Goal: Navigation & Orientation: Find specific page/section

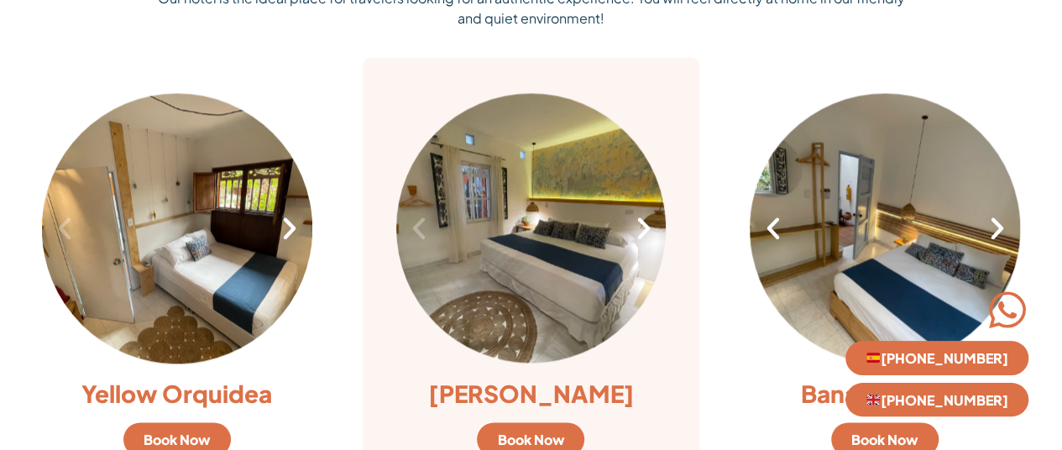
scroll to position [1175, 0]
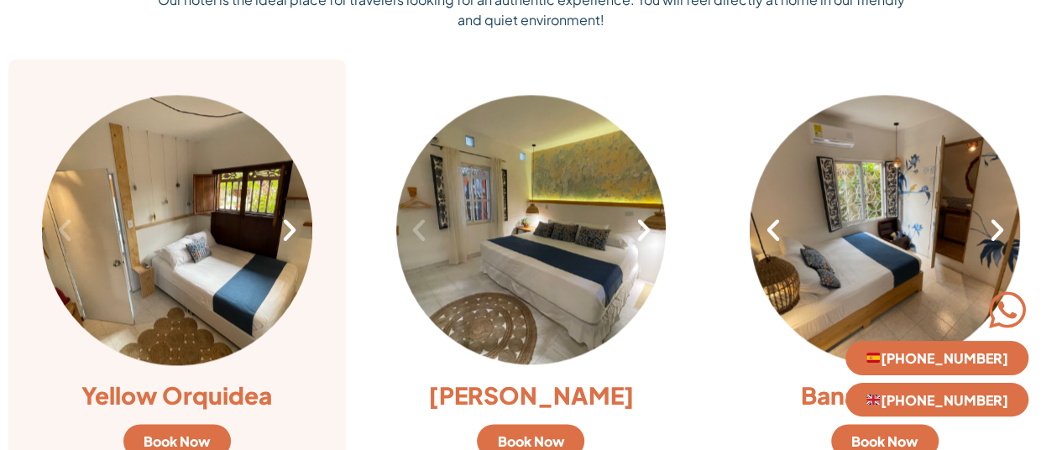
drag, startPoint x: 283, startPoint y: 34, endPoint x: 76, endPoint y: 91, distance: 214.9
click at [44, 53] on div ". Previous Next Yellow Orquidea Book Now" at bounding box center [177, 274] width 354 height 449
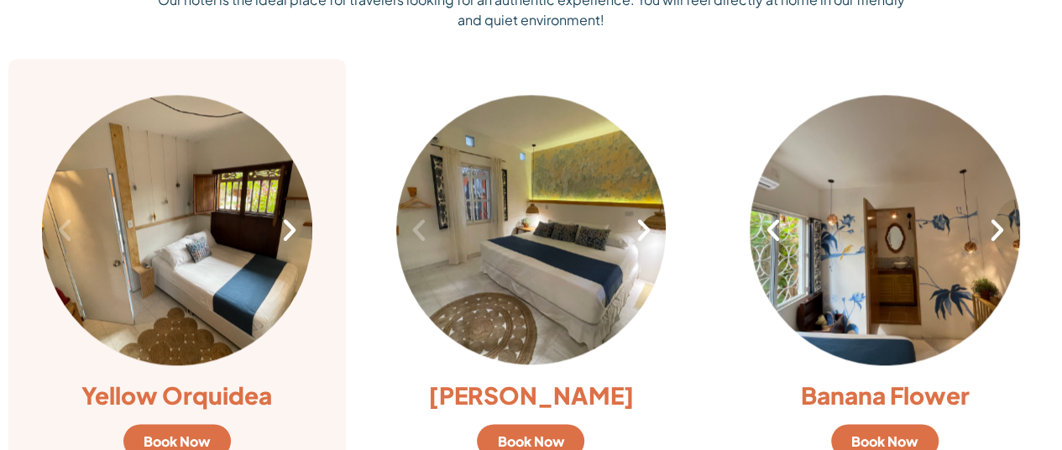
click at [299, 229] on icon "Next slide" at bounding box center [289, 230] width 29 height 29
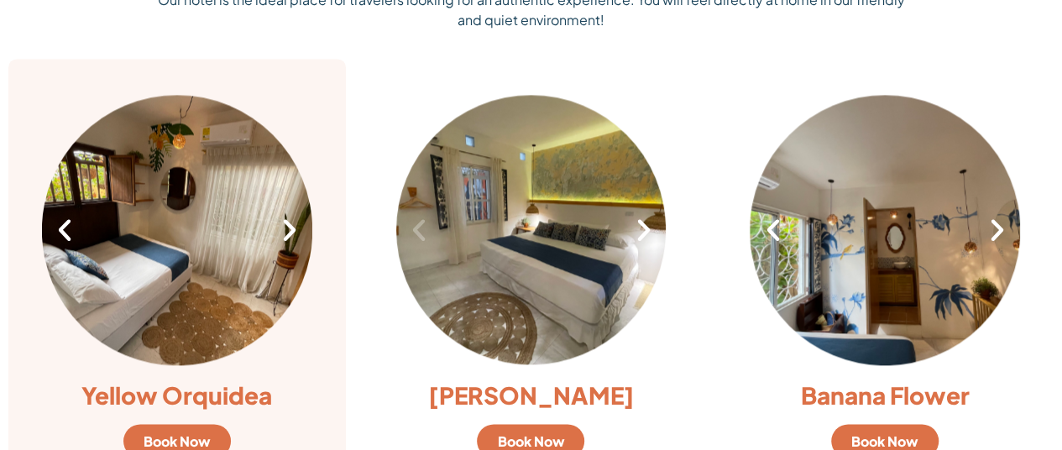
click at [161, 249] on div "2 / 8" at bounding box center [177, 229] width 270 height 275
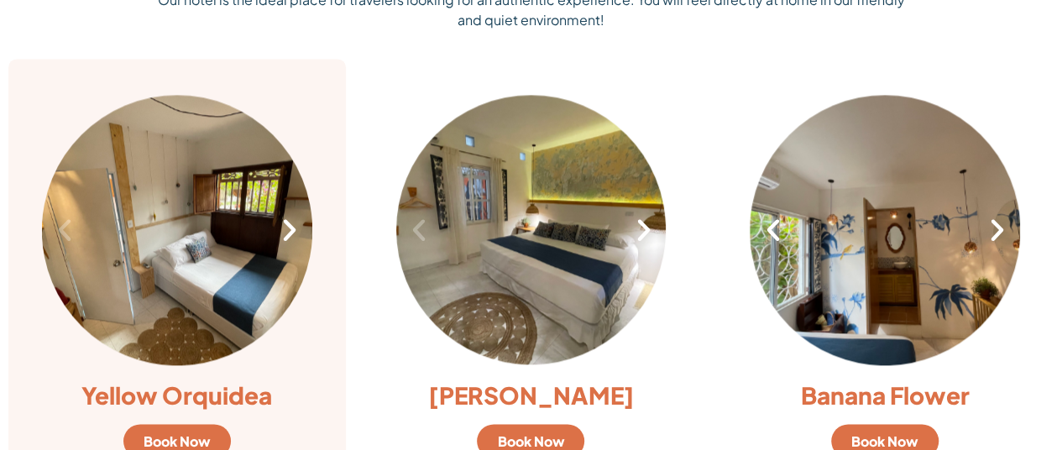
click at [287, 238] on icon "Next slide" at bounding box center [289, 230] width 29 height 29
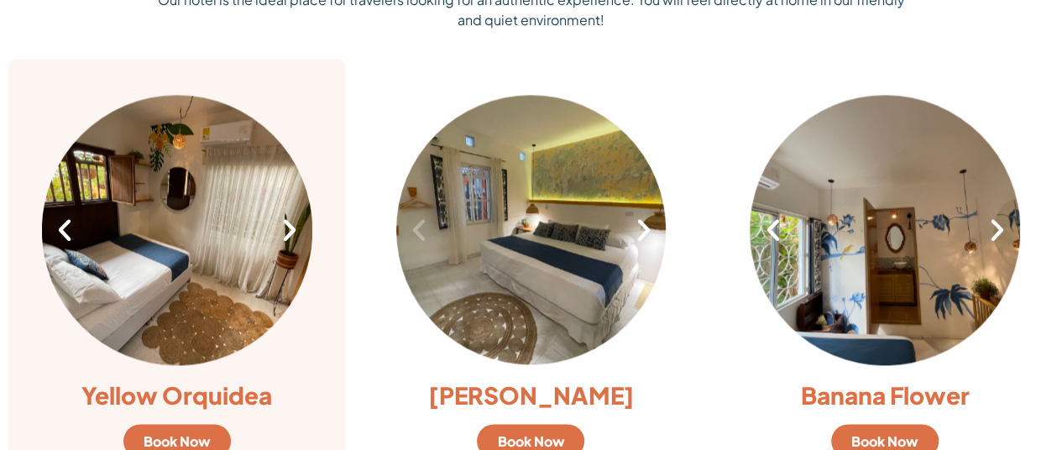
click at [223, 221] on div "2 / 8" at bounding box center [177, 229] width 270 height 275
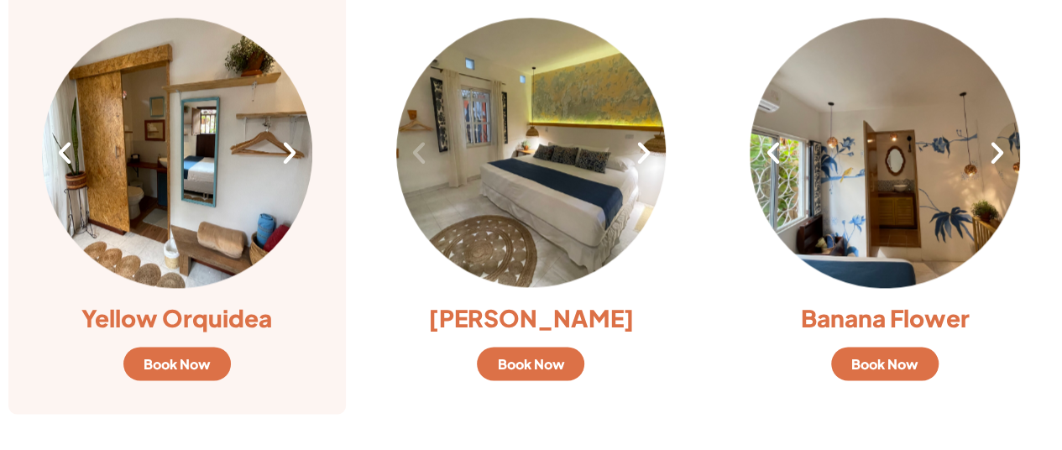
scroll to position [1343, 0]
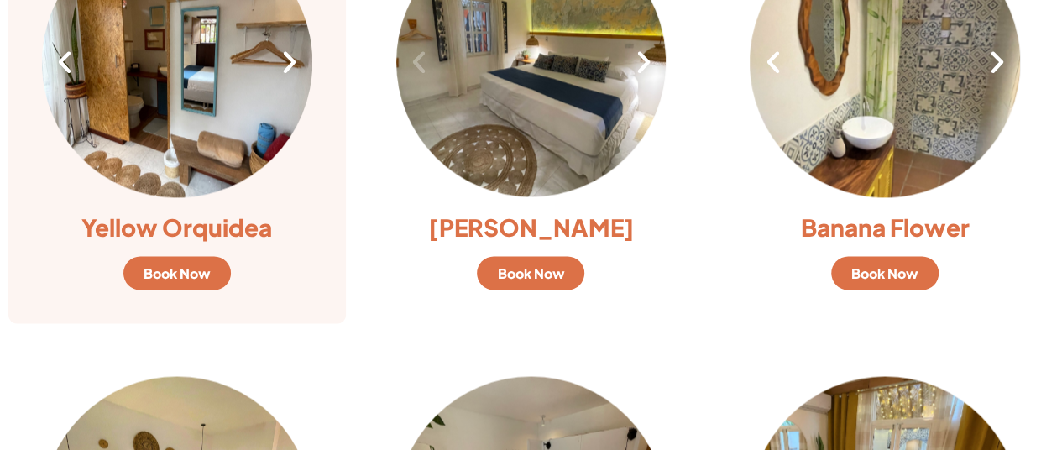
click at [212, 278] on link "Book Now" at bounding box center [176, 273] width 107 height 34
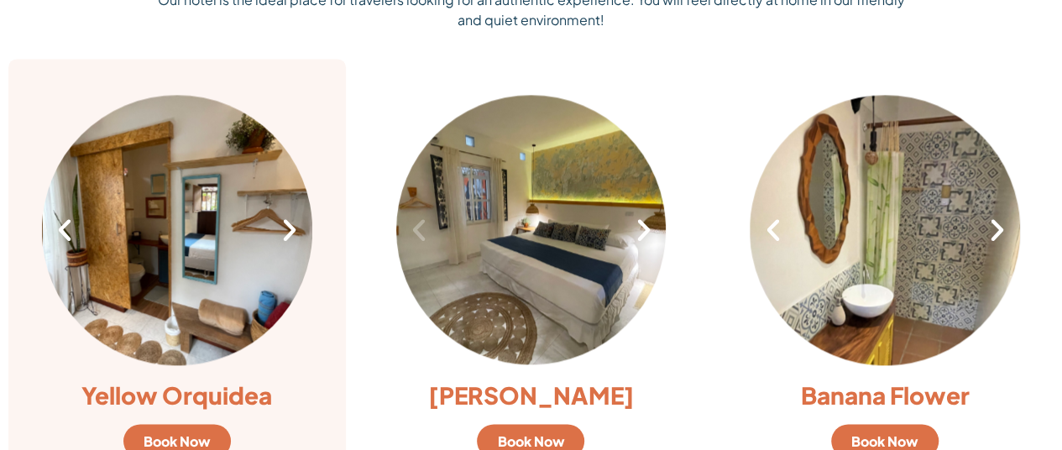
click at [178, 232] on div "3 / 8" at bounding box center [178, 229] width 270 height 275
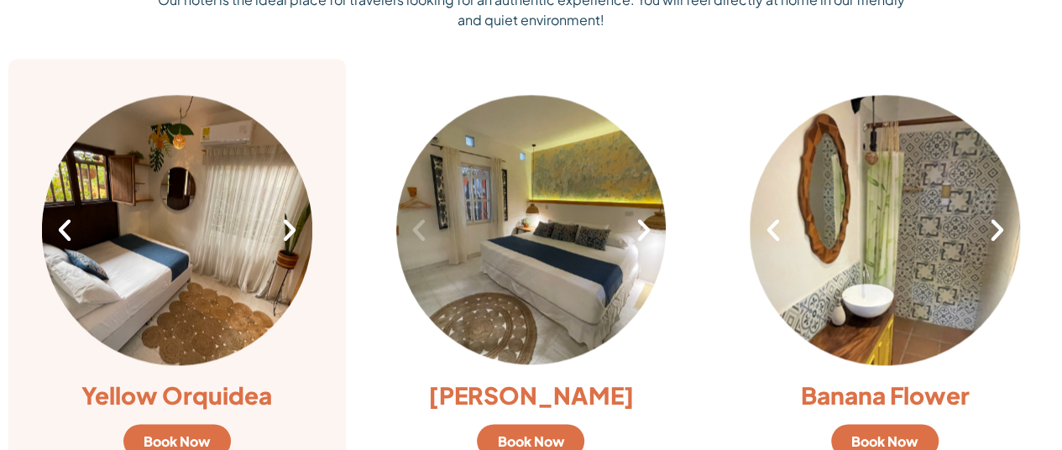
click at [272, 232] on div "2 / 8" at bounding box center [177, 229] width 270 height 275
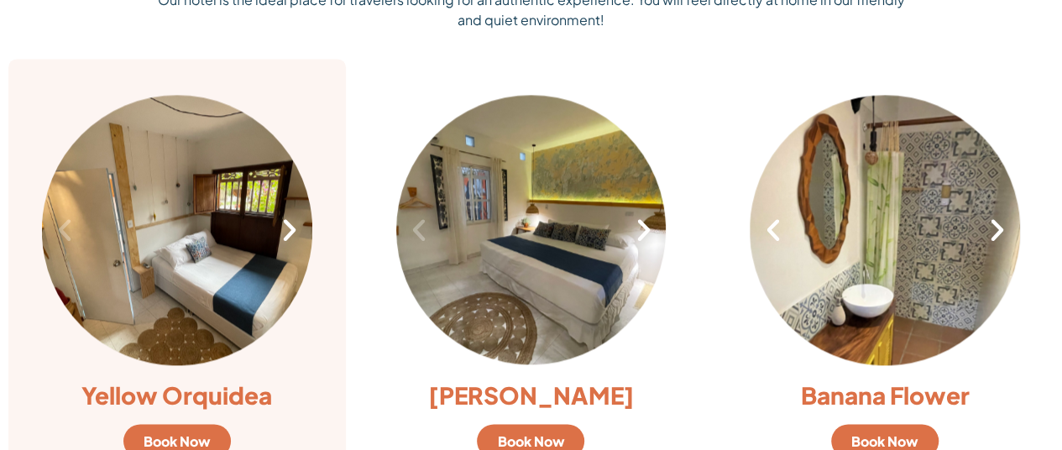
click at [293, 234] on icon "Next slide" at bounding box center [289, 230] width 29 height 29
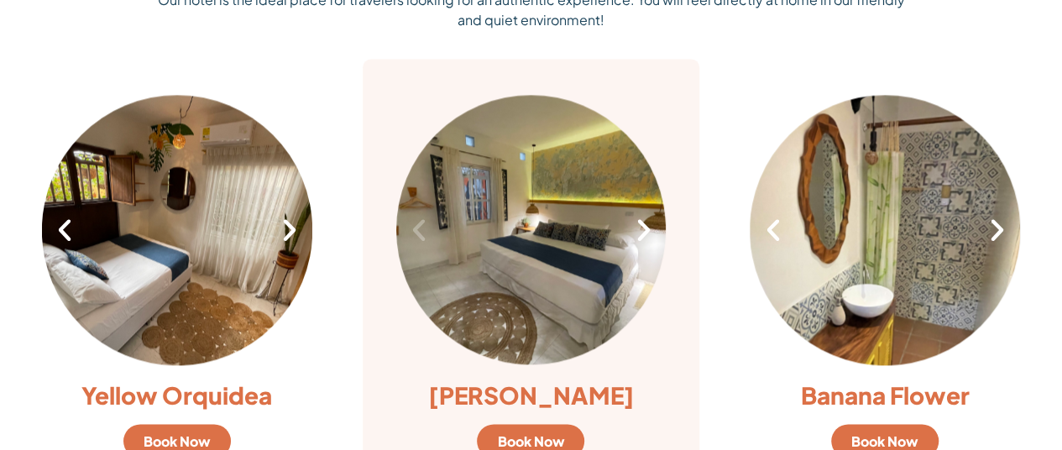
click at [629, 238] on icon "Next slide" at bounding box center [643, 230] width 29 height 29
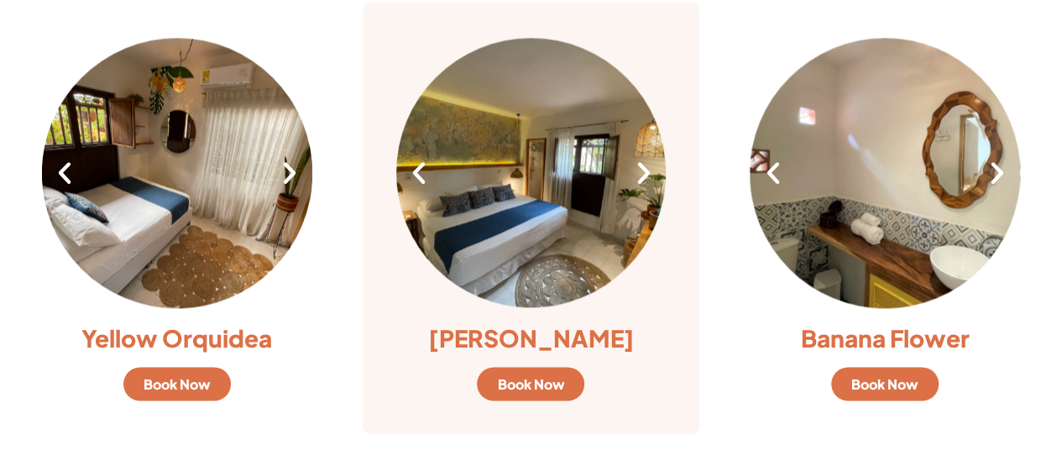
scroll to position [1259, 0]
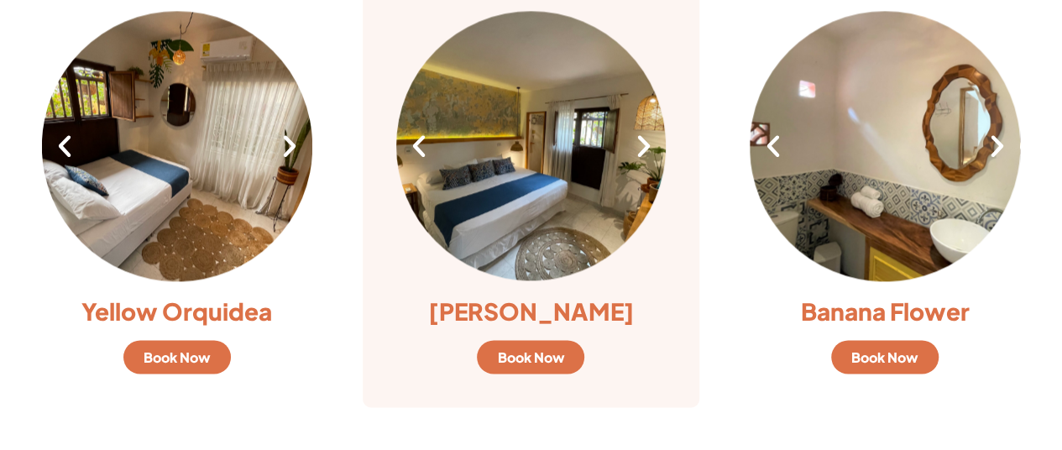
click at [634, 158] on icon "Next slide" at bounding box center [643, 146] width 29 height 29
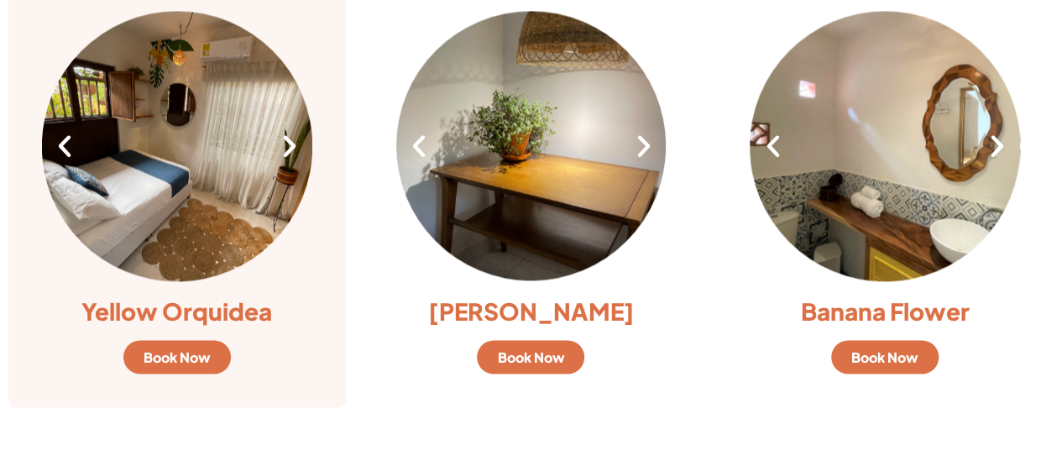
click at [297, 187] on div "2 / 8" at bounding box center [177, 145] width 270 height 275
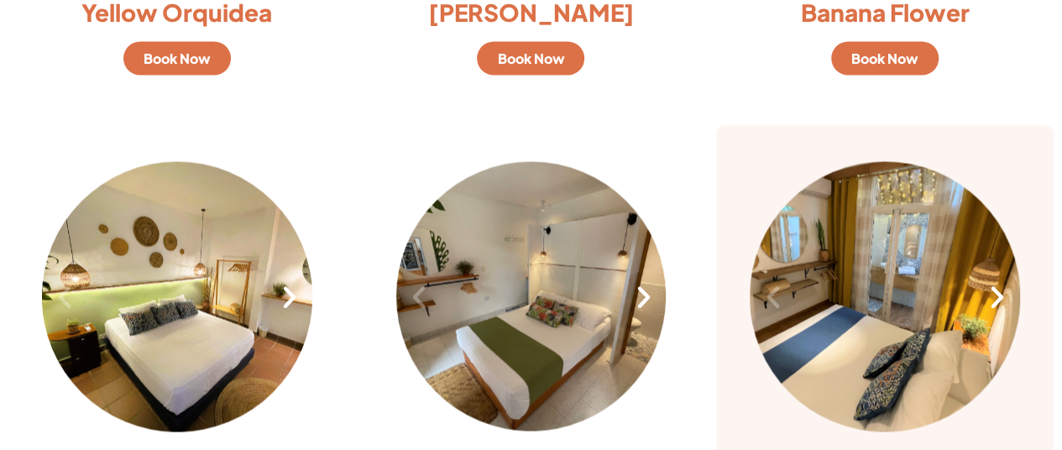
scroll to position [1679, 0]
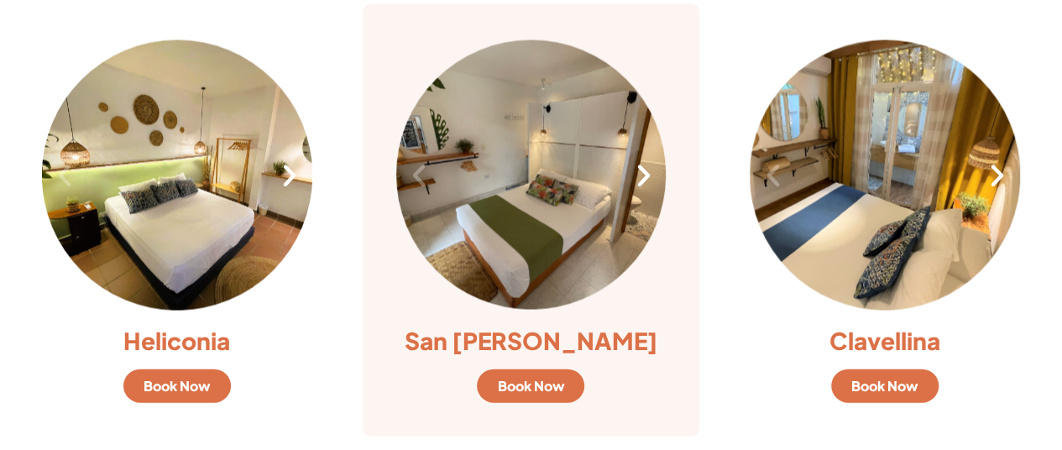
click at [643, 175] on icon "Next slide" at bounding box center [643, 175] width 29 height 29
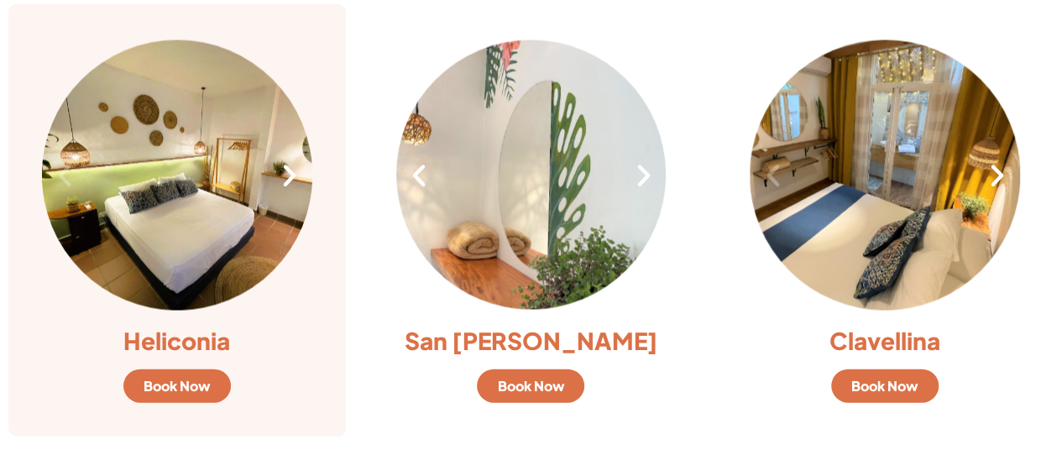
click at [185, 145] on div "1 / 6" at bounding box center [177, 175] width 270 height 275
click at [281, 185] on icon "Next slide" at bounding box center [289, 175] width 29 height 29
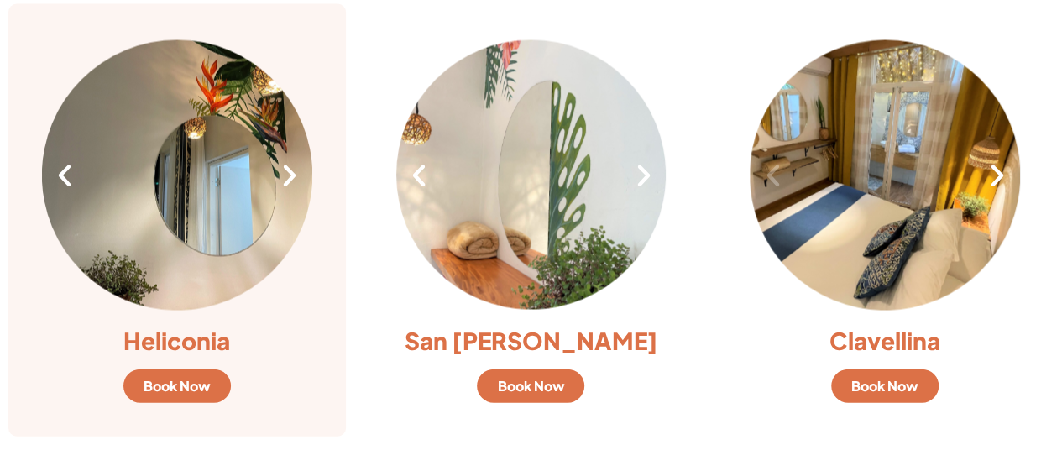
drag, startPoint x: 281, startPoint y: 185, endPoint x: 270, endPoint y: 188, distance: 11.4
click at [279, 185] on icon "Next slide" at bounding box center [289, 175] width 29 height 29
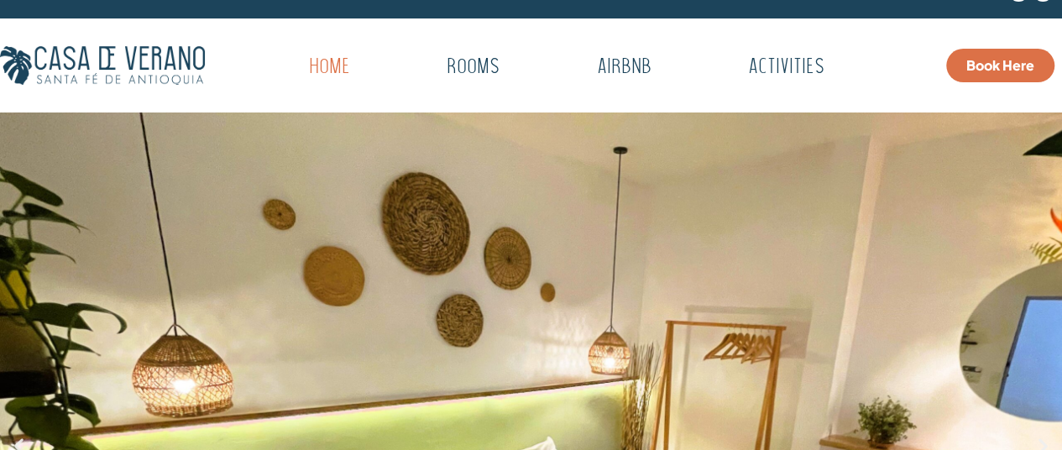
scroll to position [0, 0]
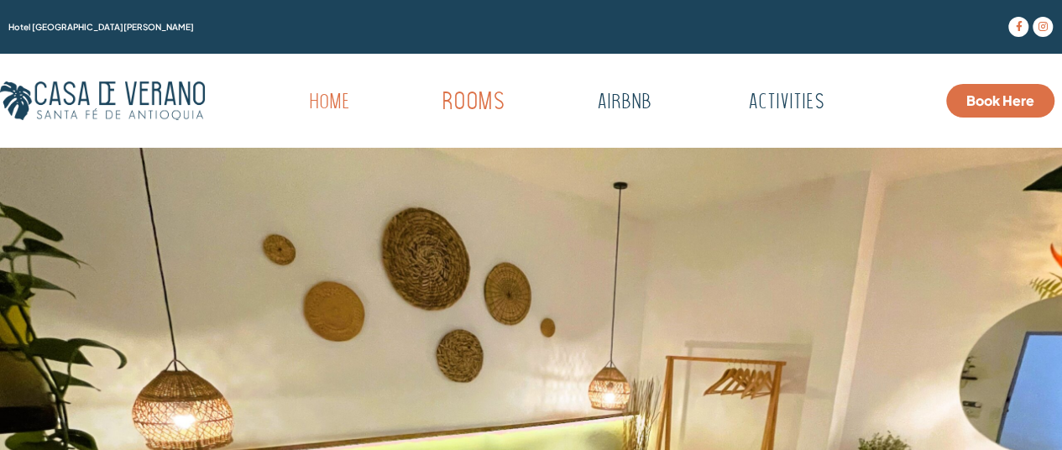
click at [467, 102] on link "Rooms" at bounding box center [473, 103] width 165 height 46
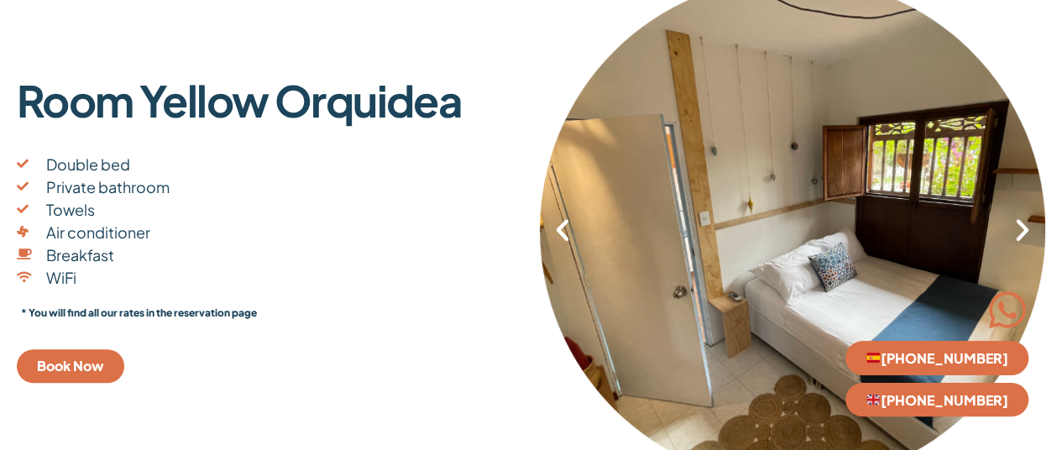
scroll to position [420, 0]
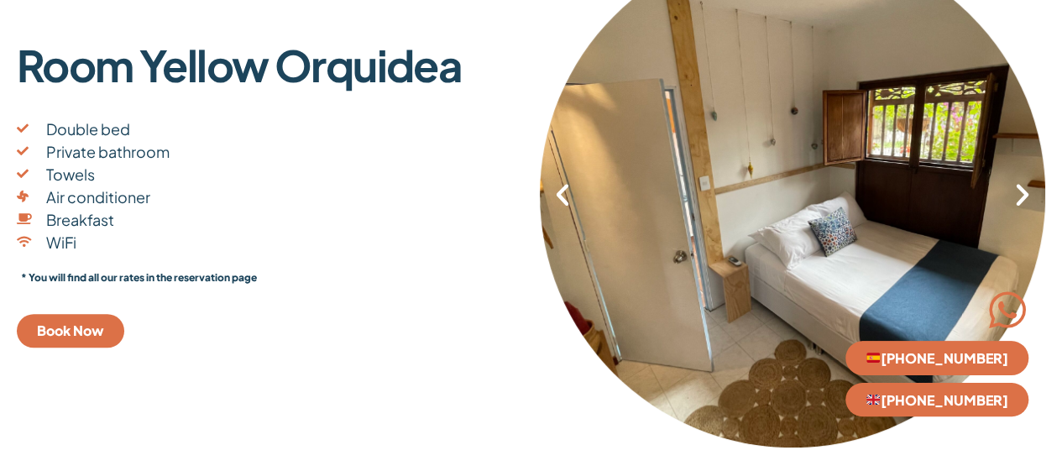
click at [1029, 196] on icon "Next slide" at bounding box center [1022, 195] width 29 height 29
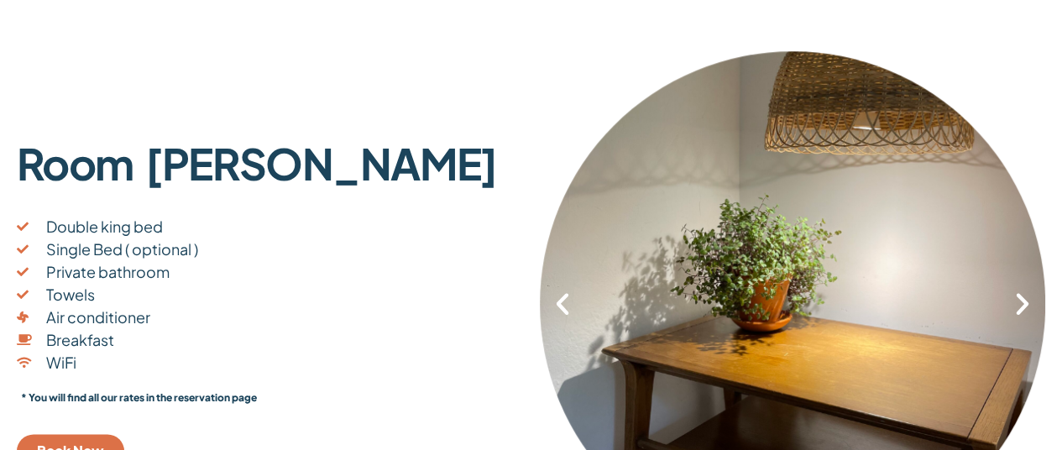
scroll to position [1008, 0]
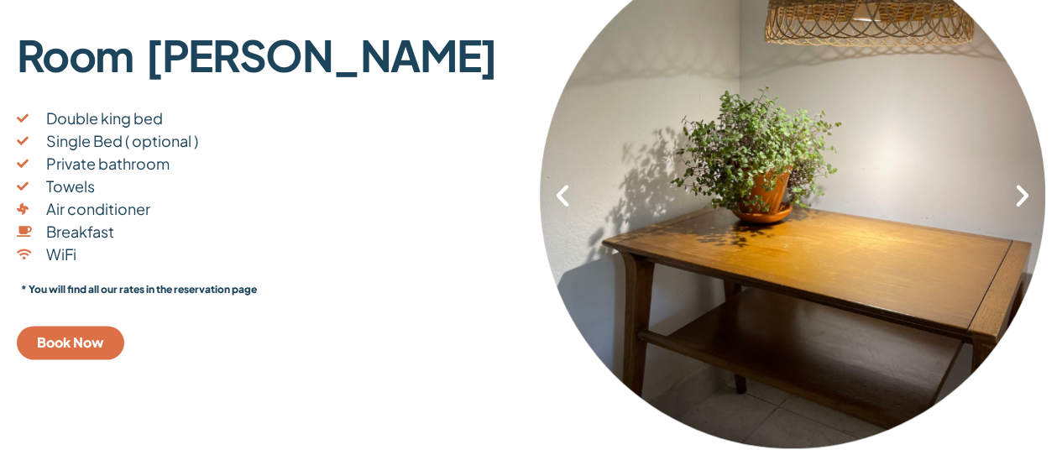
click at [1011, 202] on icon "Next slide" at bounding box center [1022, 195] width 29 height 29
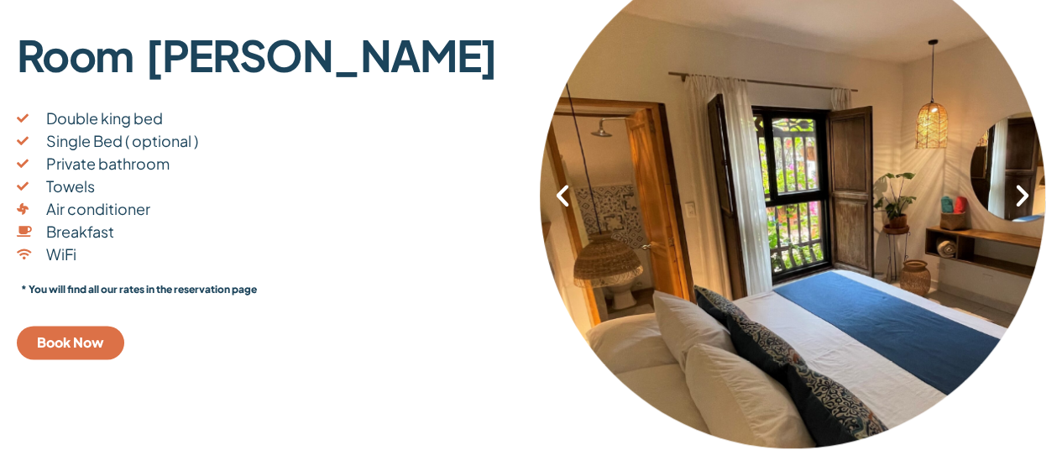
click at [1026, 196] on icon "Next slide" at bounding box center [1022, 195] width 29 height 29
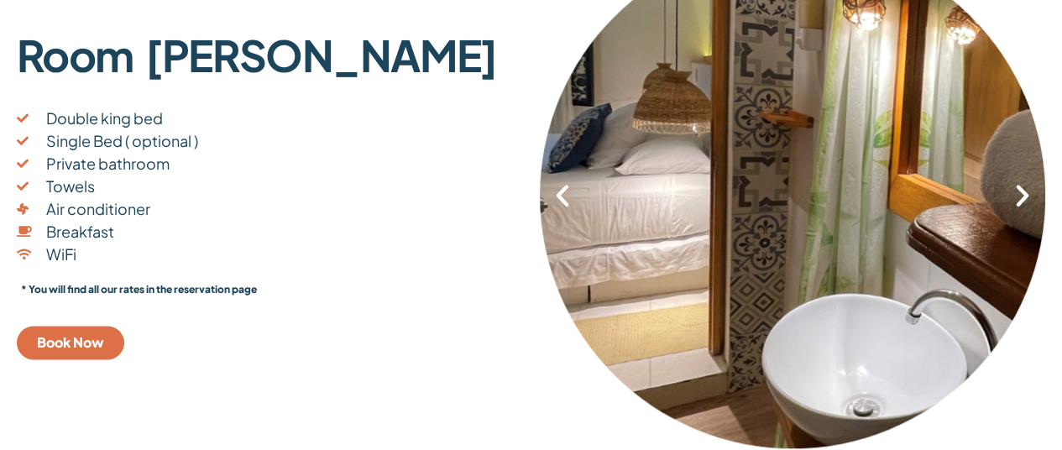
click at [556, 203] on icon "Previous slide" at bounding box center [562, 195] width 29 height 29
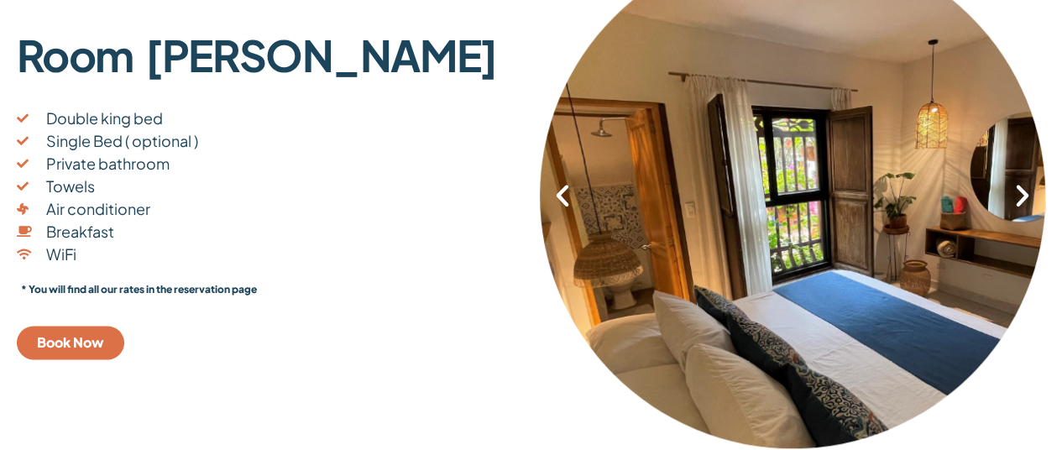
click at [1024, 202] on icon "Next slide" at bounding box center [1022, 195] width 29 height 29
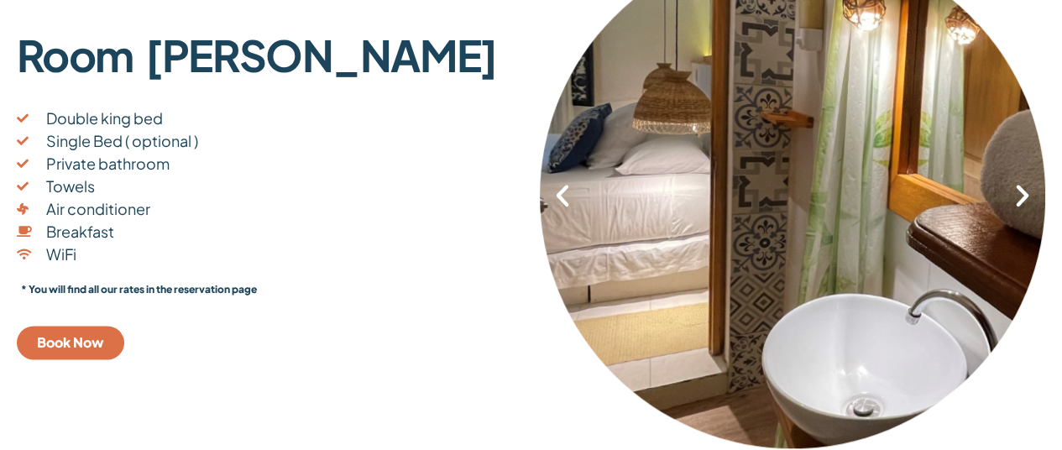
click at [1024, 195] on icon "Next slide" at bounding box center [1022, 195] width 29 height 29
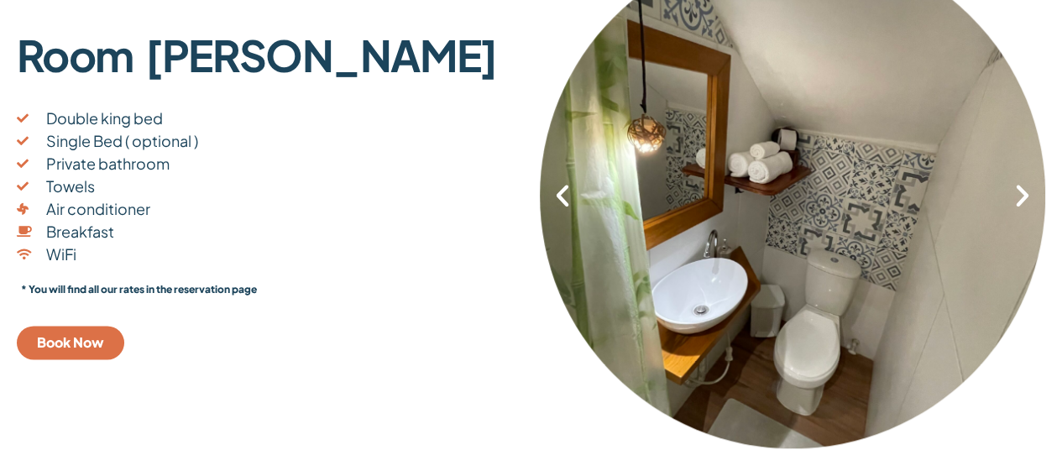
click at [1024, 195] on icon "Next slide" at bounding box center [1022, 195] width 29 height 29
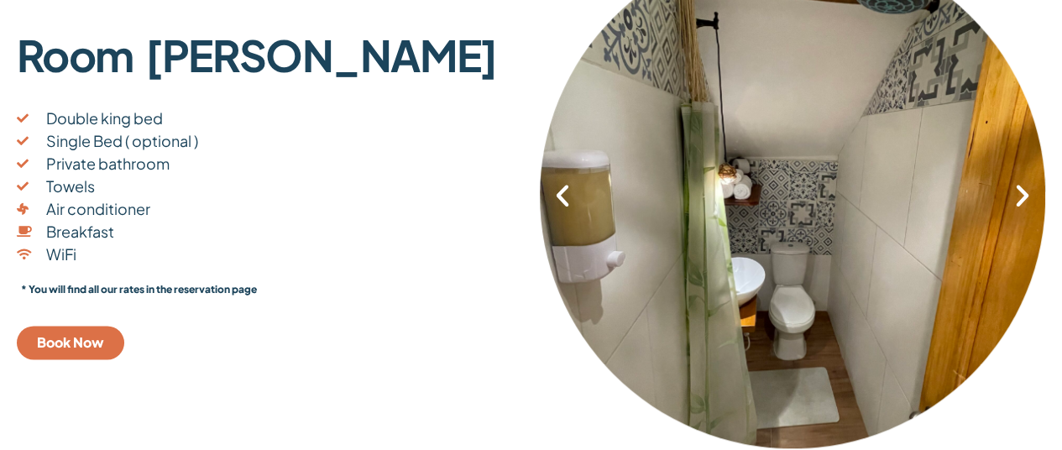
click at [1024, 195] on icon "Next slide" at bounding box center [1022, 195] width 29 height 29
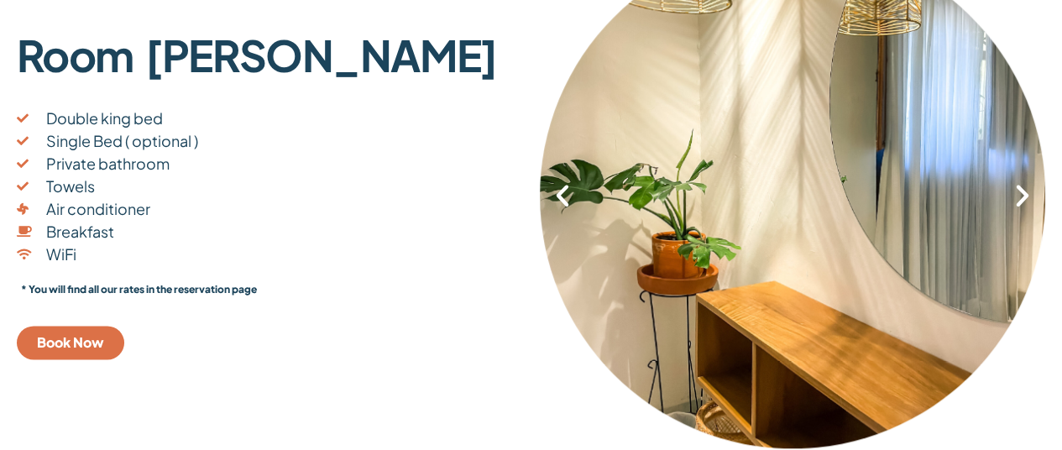
click at [1024, 195] on icon "Next slide" at bounding box center [1022, 195] width 29 height 29
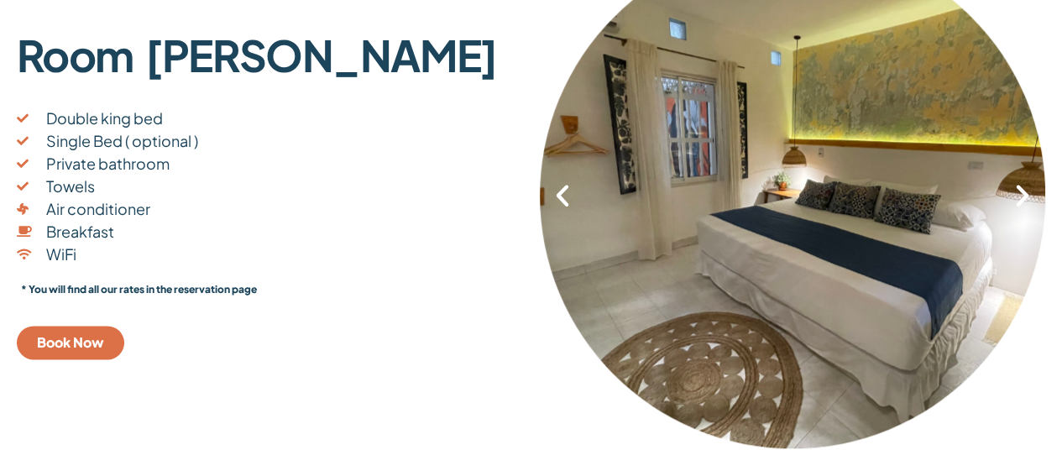
click at [1024, 195] on icon "Next slide" at bounding box center [1022, 195] width 29 height 29
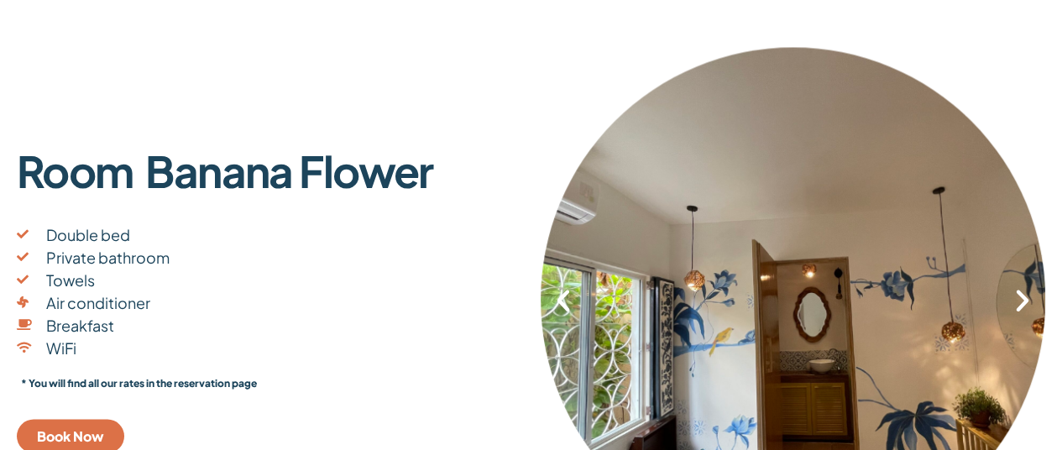
scroll to position [1595, 0]
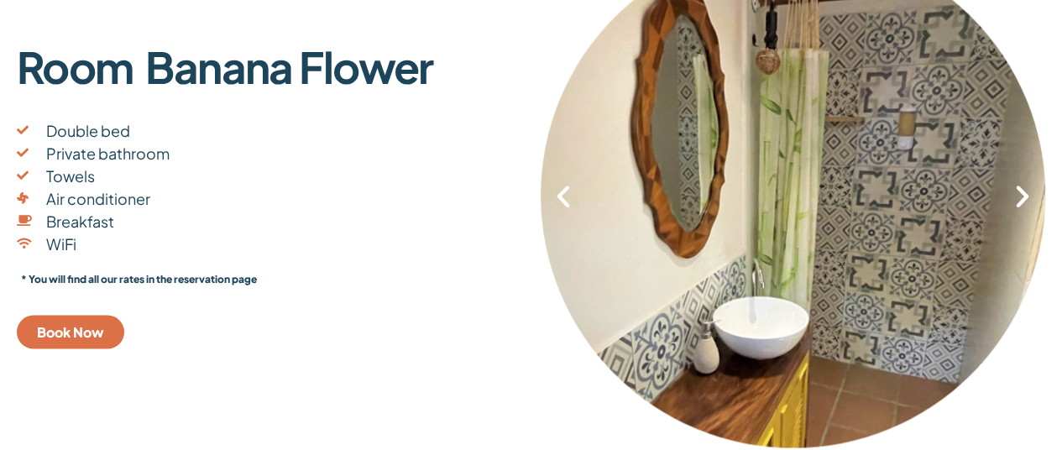
click at [1013, 202] on icon "Next slide" at bounding box center [1022, 196] width 29 height 29
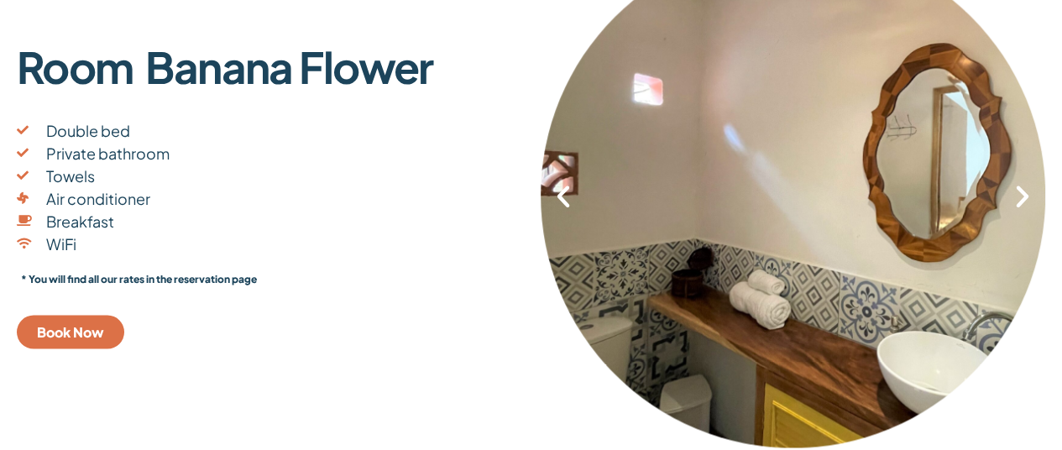
click at [1023, 202] on icon "Next slide" at bounding box center [1022, 196] width 29 height 29
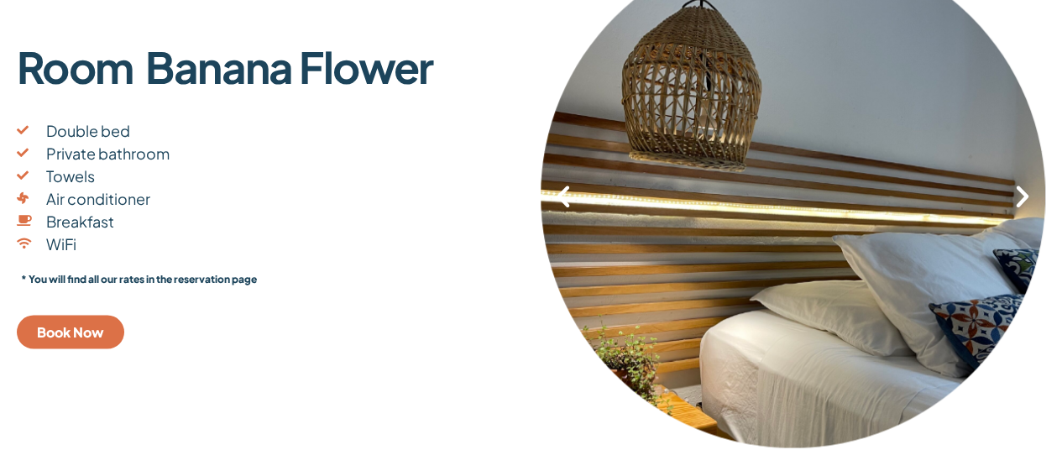
click at [1027, 199] on icon "Next slide" at bounding box center [1022, 196] width 29 height 29
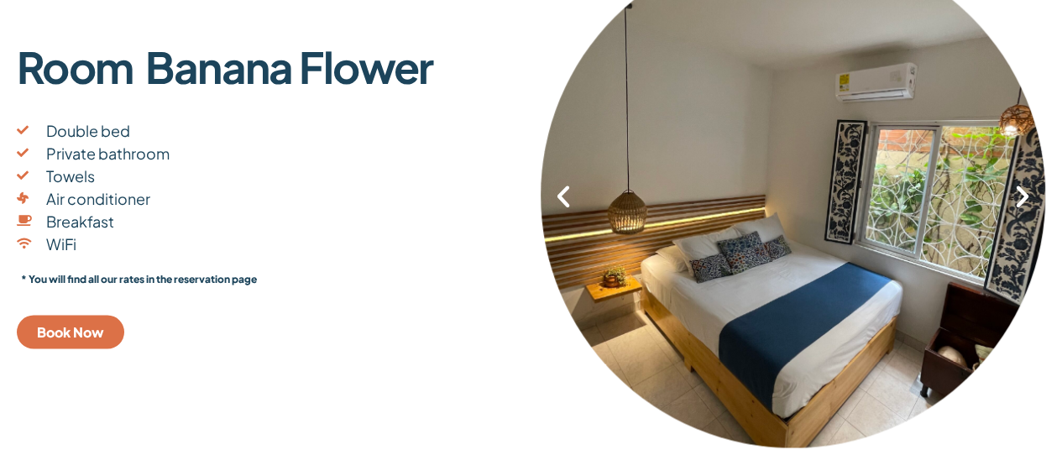
click at [1028, 196] on icon "Next slide" at bounding box center [1022, 196] width 29 height 29
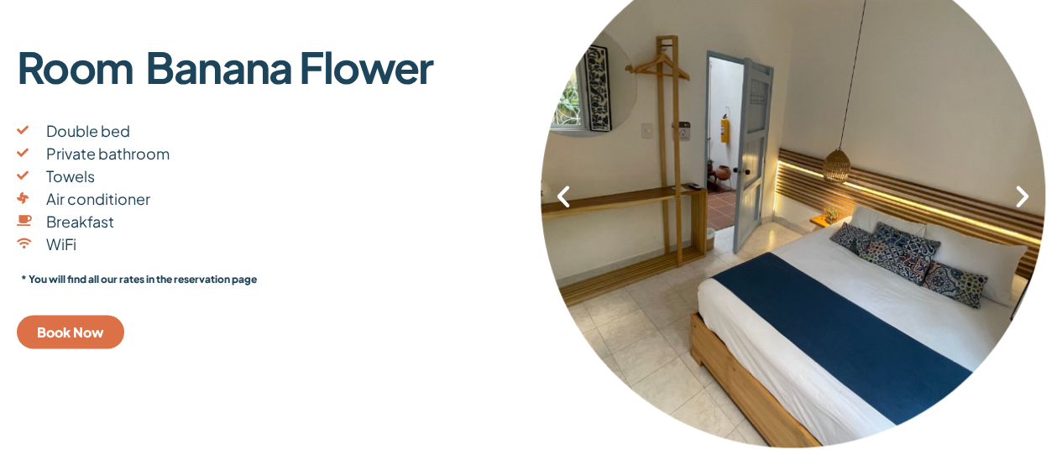
click at [1028, 196] on icon "Next slide" at bounding box center [1022, 196] width 29 height 29
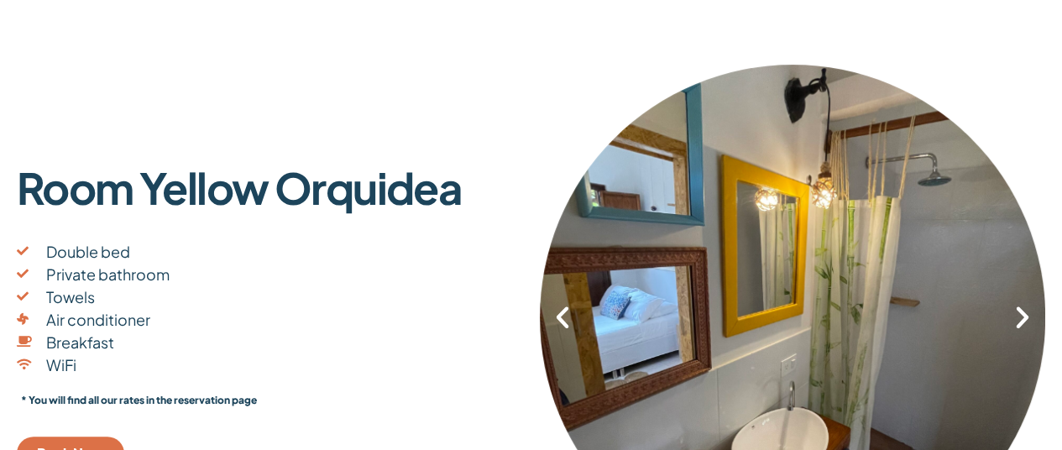
scroll to position [336, 0]
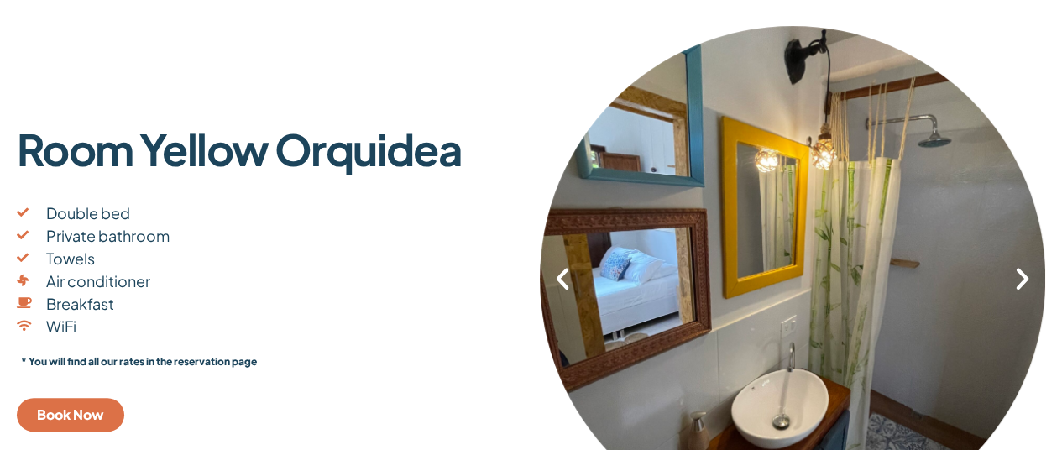
click at [1011, 283] on icon "Next slide" at bounding box center [1022, 278] width 29 height 29
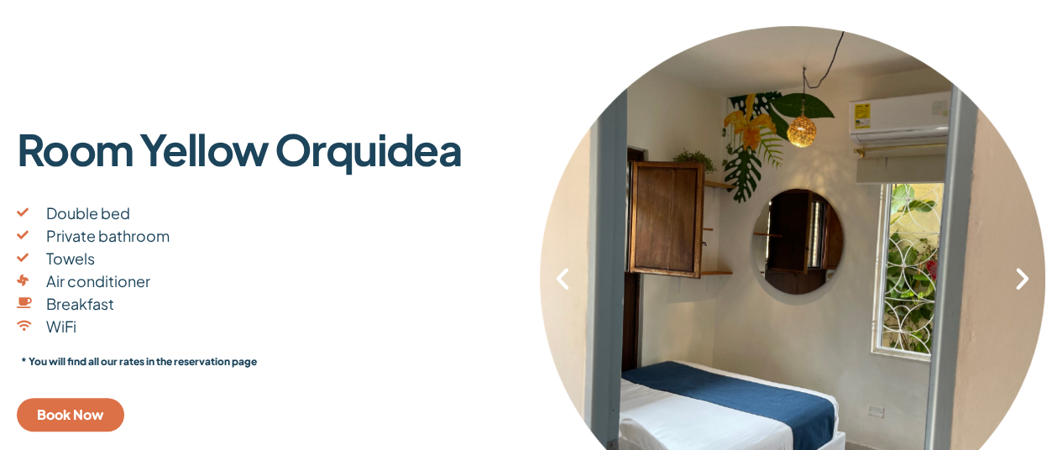
click at [1012, 283] on icon "Next slide" at bounding box center [1022, 278] width 29 height 29
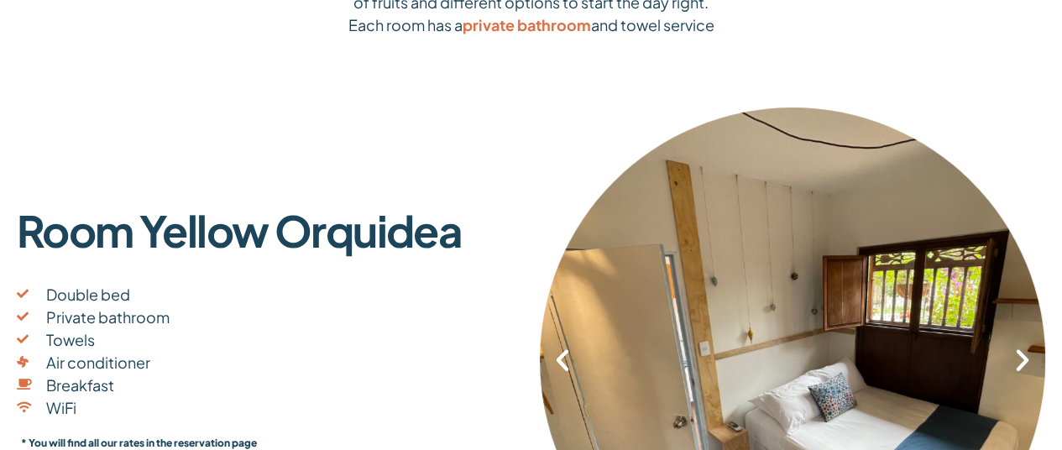
scroll to position [252, 0]
